Goal: Task Accomplishment & Management: Manage account settings

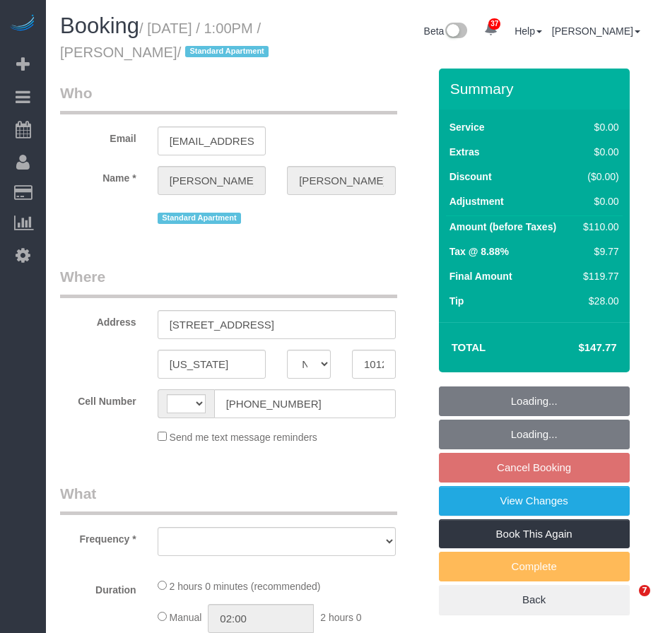
select select "NY"
select select "object:516"
select select "string:stripe-pm_1MZqqo4VGloSiKo75P6DRcfG"
select select "1"
select select "number:56"
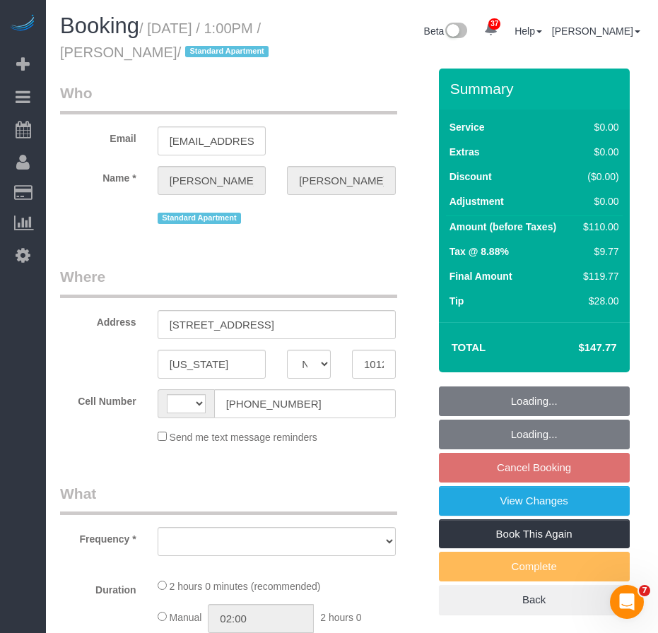
select select "number:74"
select select "number:15"
select select "number:6"
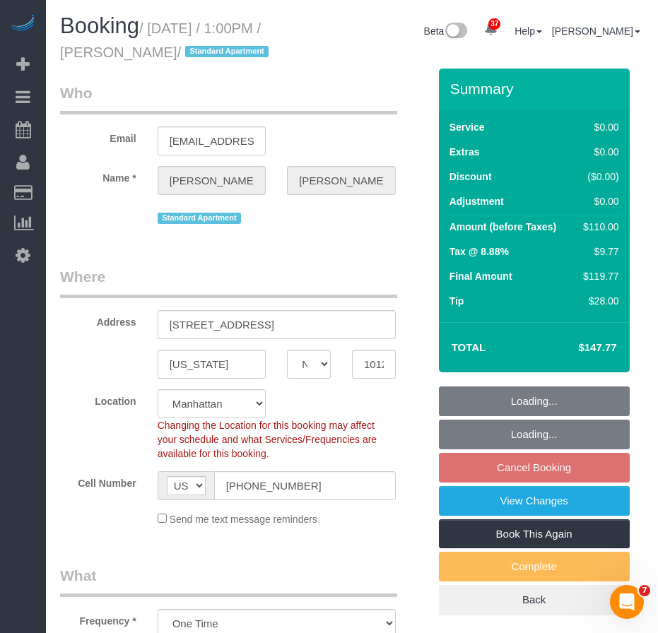
select select "string:[GEOGRAPHIC_DATA]"
select select "spot6"
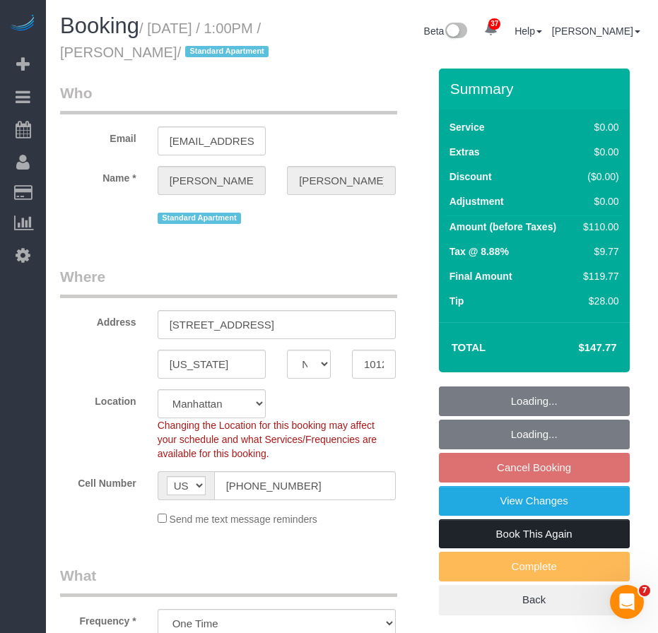
select select "object:1571"
select select "1"
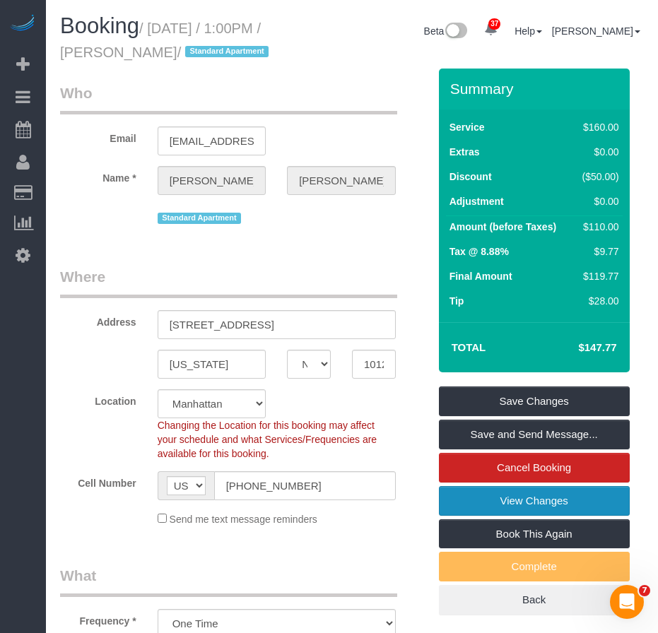
click at [509, 499] on link "View Changes" at bounding box center [534, 501] width 191 height 30
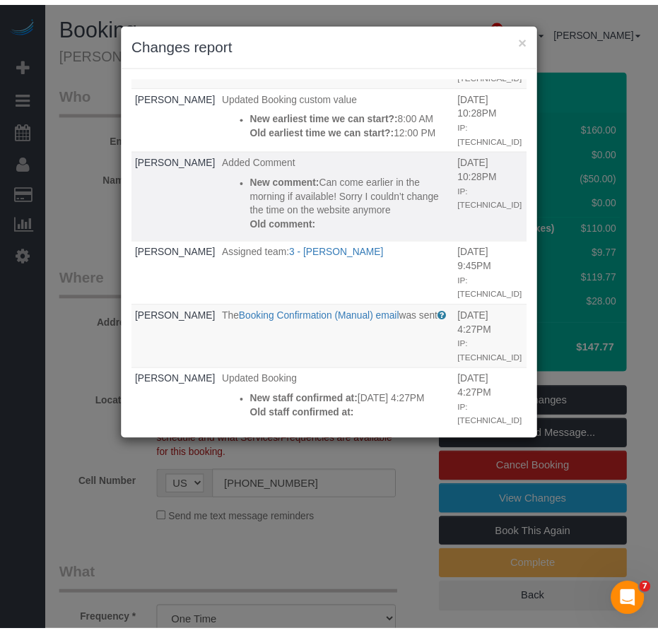
scroll to position [71, 0]
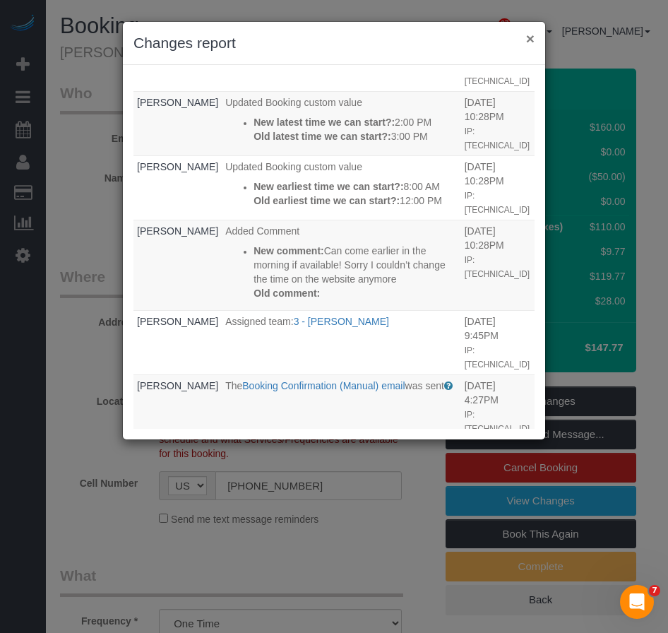
click at [527, 38] on button "×" at bounding box center [530, 38] width 8 height 15
